Goal: Information Seeking & Learning: Learn about a topic

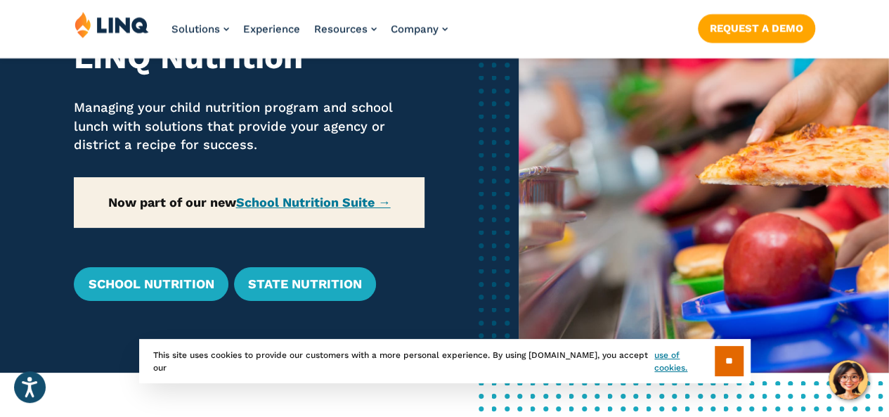
scroll to position [211, 0]
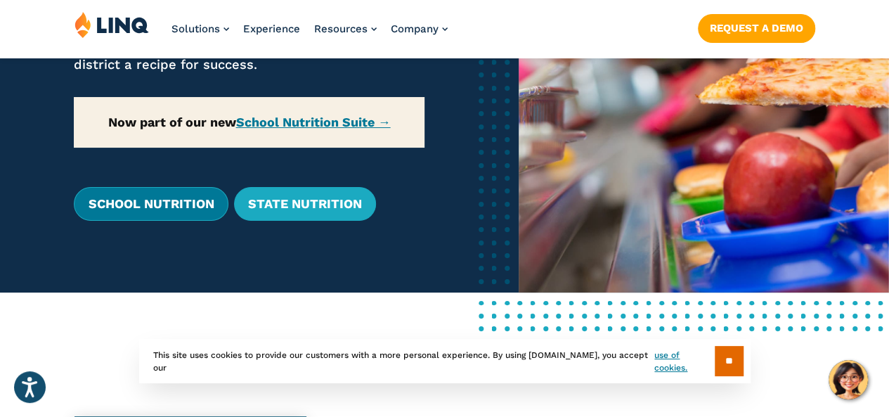
click at [185, 210] on link "School Nutrition" at bounding box center [151, 204] width 154 height 34
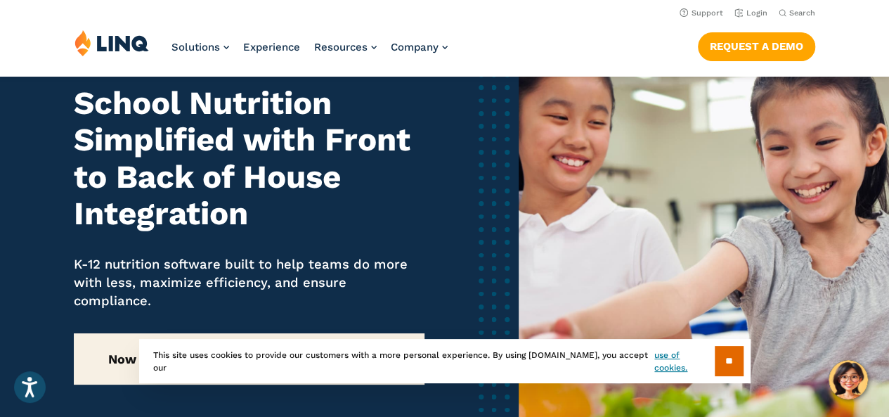
scroll to position [140, 0]
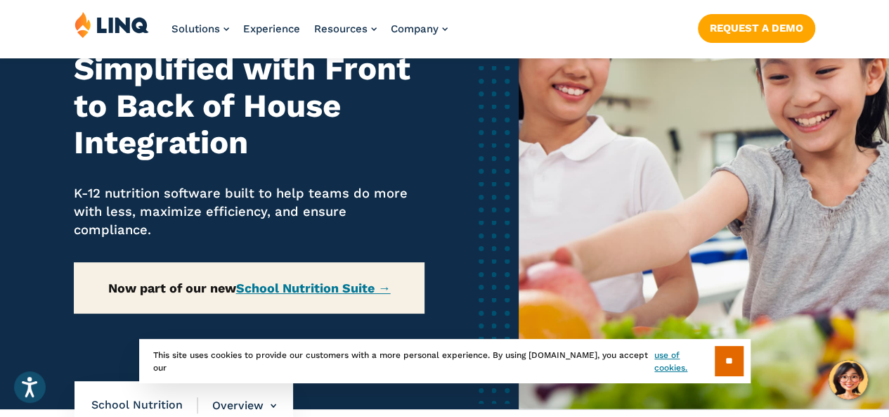
click at [853, 380] on section "** This site uses cookies to provide our customers with a more personal experie…" at bounding box center [444, 383] width 866 height 44
drag, startPoint x: 853, startPoint y: 380, endPoint x: 871, endPoint y: 334, distance: 49.8
click at [871, 334] on img at bounding box center [703, 173] width 370 height 472
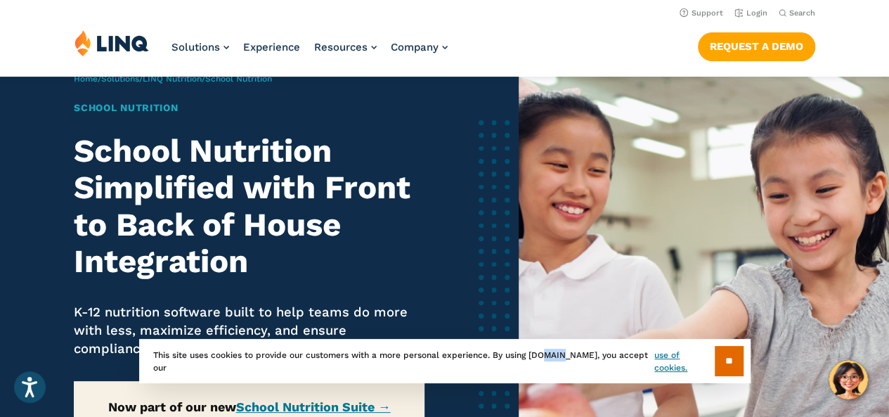
scroll to position [0, 0]
